Goal: Find specific page/section: Find specific page/section

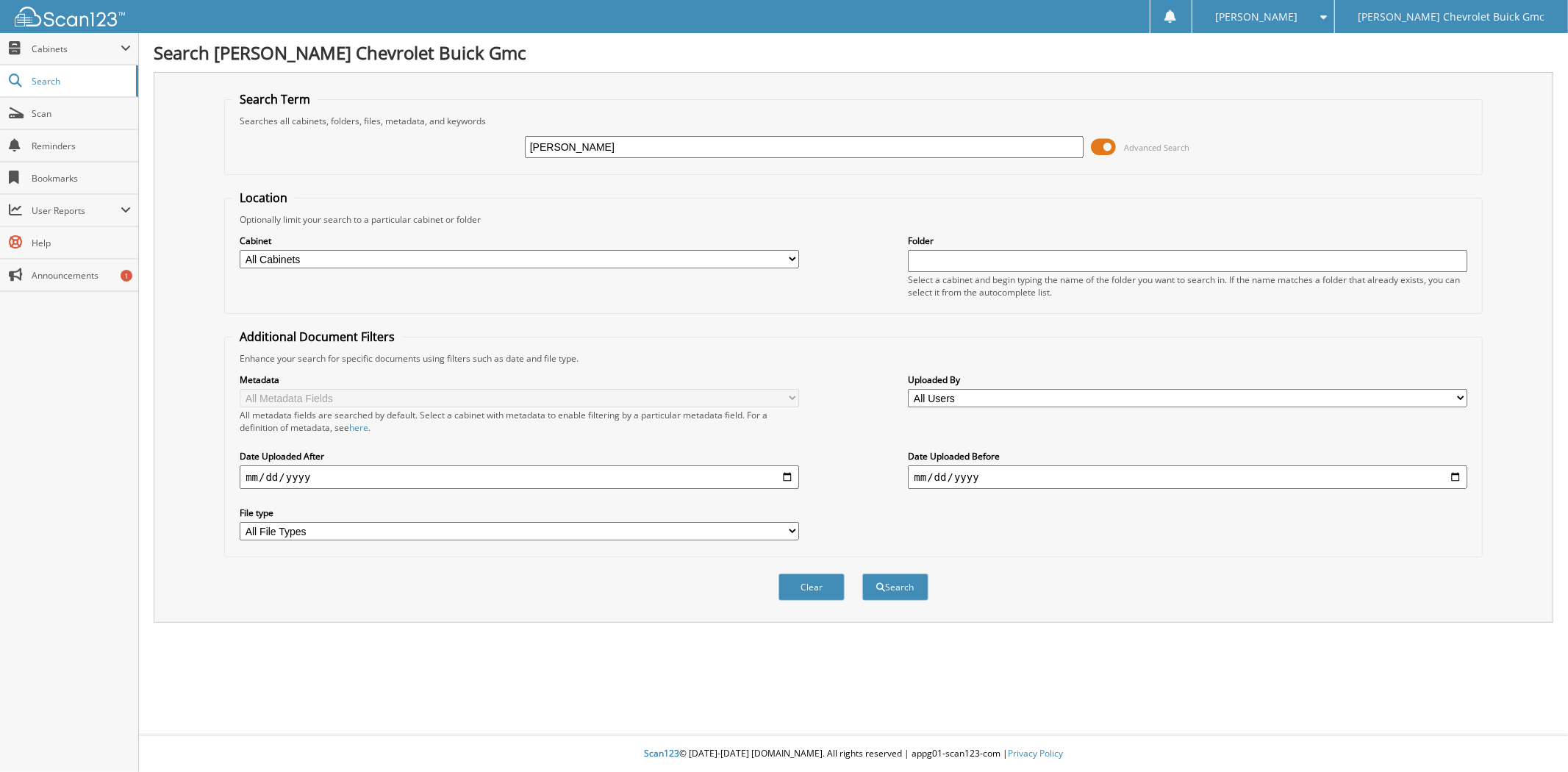
type input "[PERSON_NAME]"
click at [862, 573] on button "Search" at bounding box center [895, 587] width 66 height 27
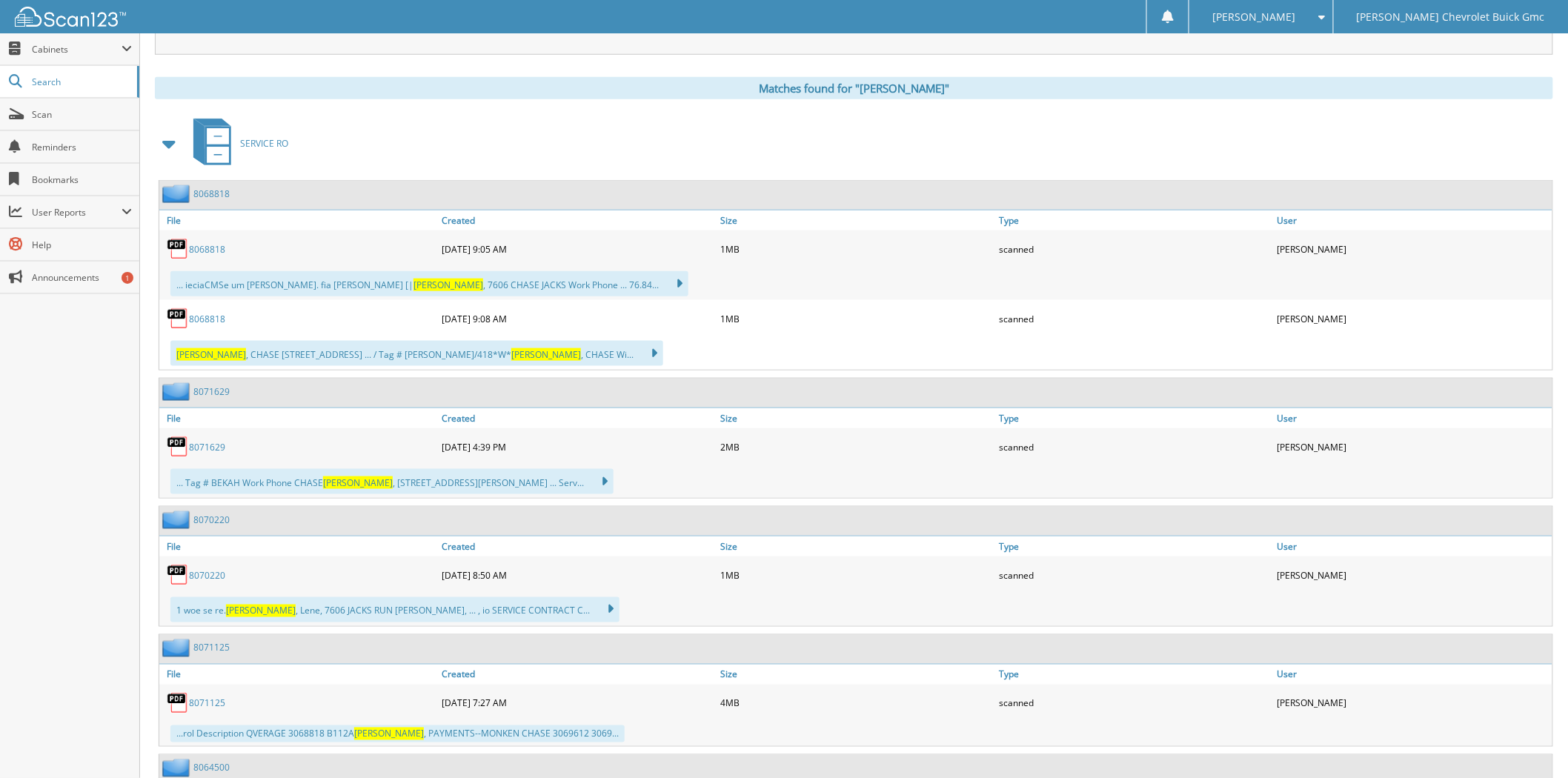
scroll to position [576, 0]
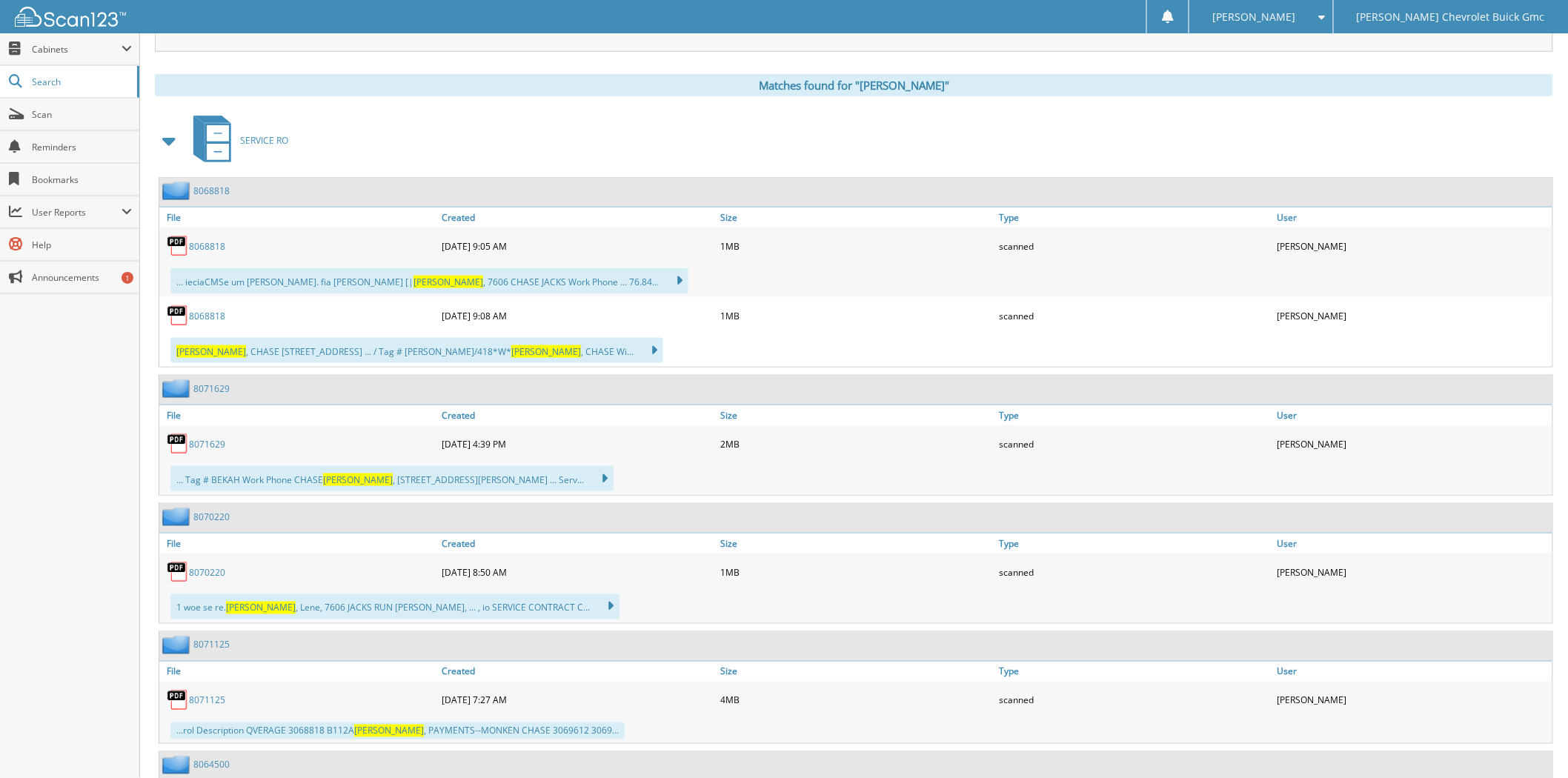
click at [211, 240] on link "8068818" at bounding box center [207, 246] width 37 height 13
click at [49, 86] on span "Search" at bounding box center [80, 82] width 98 height 13
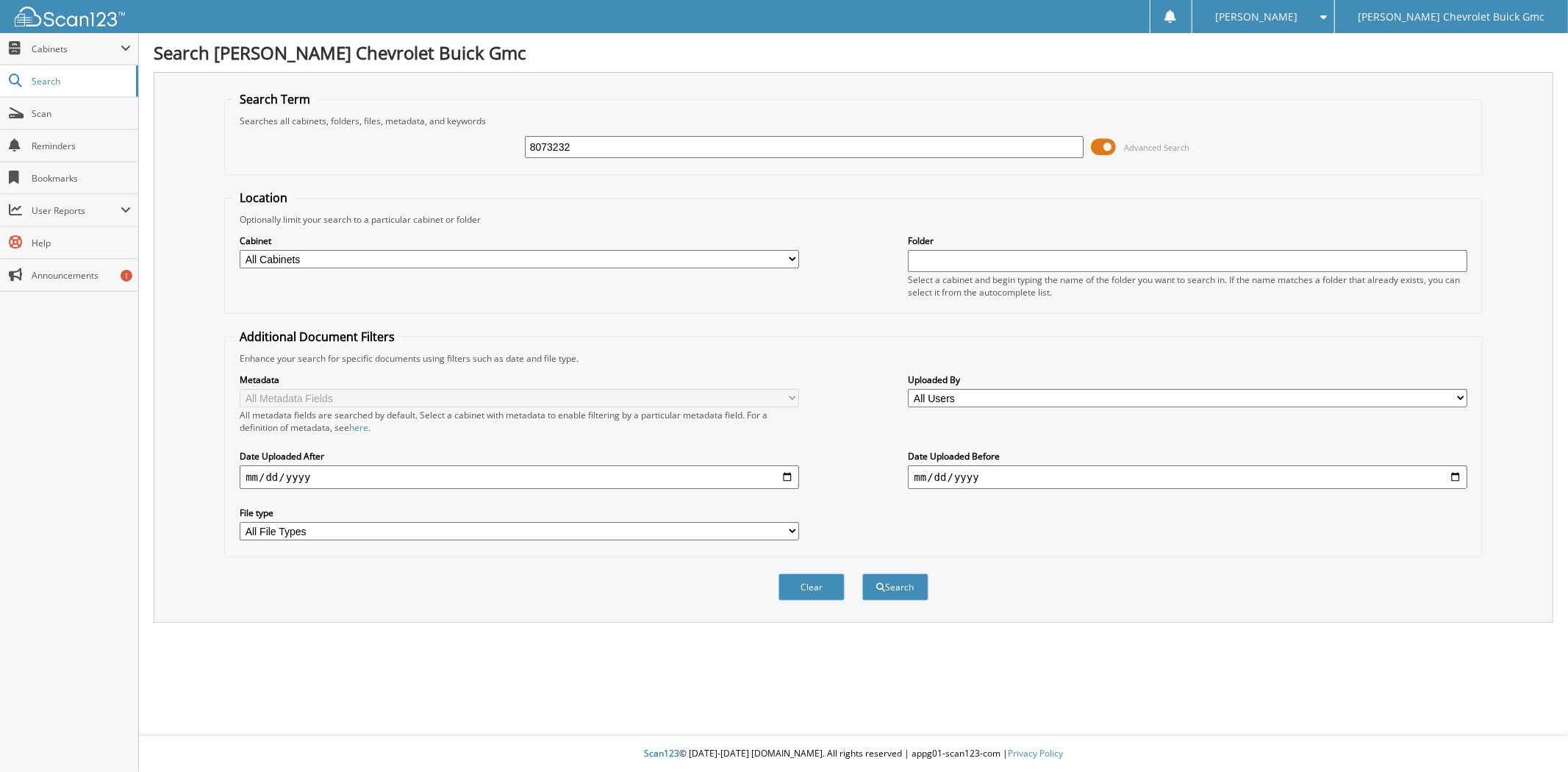
type input "8073232"
click at [862, 573] on button "Search" at bounding box center [895, 587] width 66 height 27
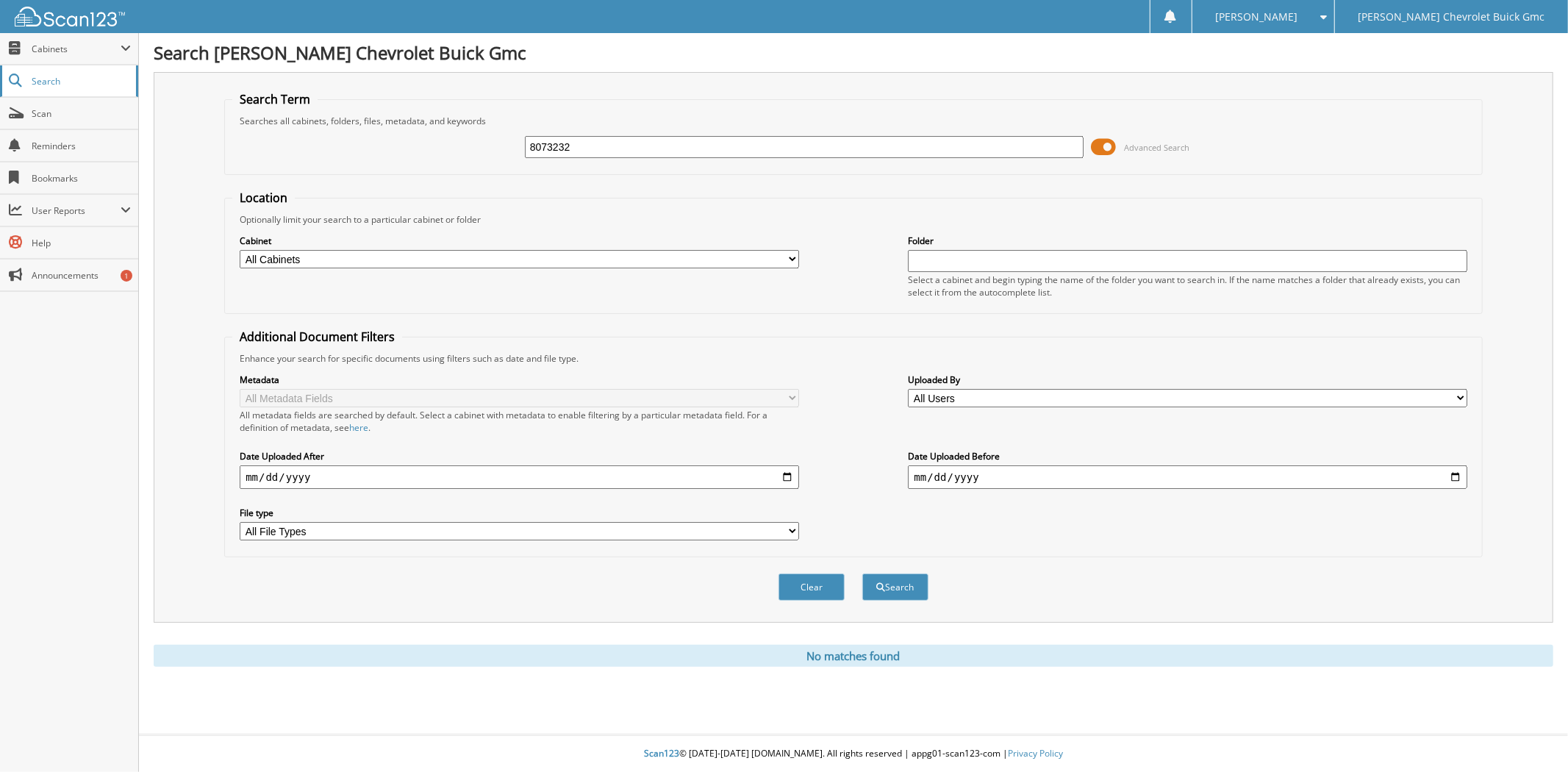
click at [55, 78] on span "Search" at bounding box center [79, 81] width 97 height 13
